Goal: Task Accomplishment & Management: Manage account settings

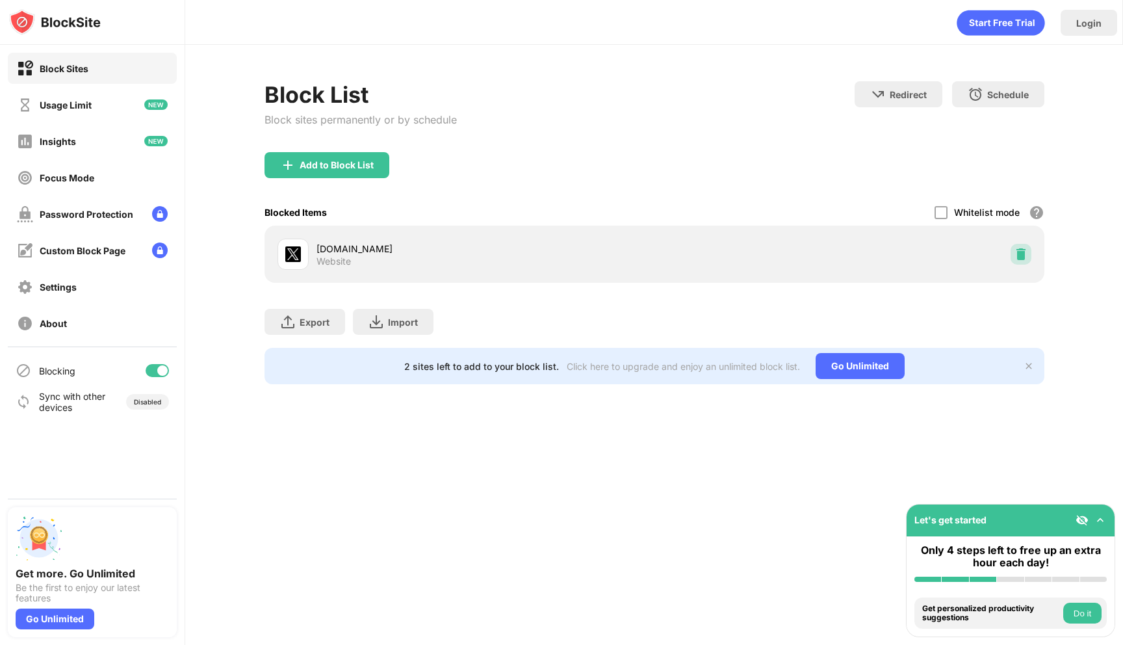
click at [1024, 259] on img at bounding box center [1021, 254] width 13 height 13
